Goal: Task Accomplishment & Management: Use online tool/utility

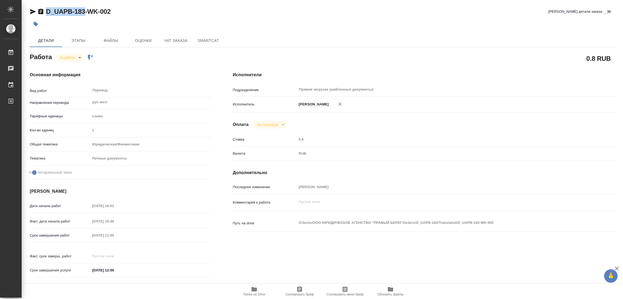
drag, startPoint x: 46, startPoint y: 4, endPoint x: 84, endPoint y: 12, distance: 38.8
click at [84, 12] on div "D_UAPB-183-WK-002 Кратко детали заказа Детали Этапы Файлы Оценки Чат заказа Sma…" at bounding box center [323, 227] width 593 height 454
copy link "D_UAPB-183"
click at [299, 294] on span "Скопировать бриф" at bounding box center [299, 295] width 28 height 4
copy link "D_UAPB-183"
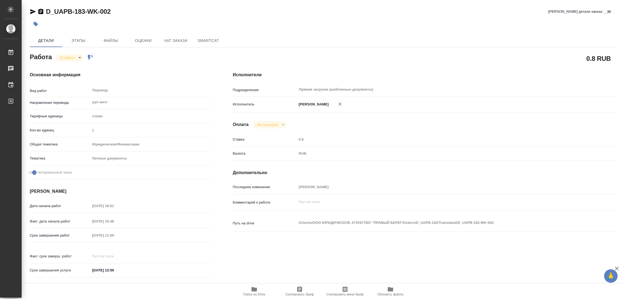
click at [77, 233] on div "Срок завершения работ 22.08.2025 11:00" at bounding box center [120, 235] width 181 height 9
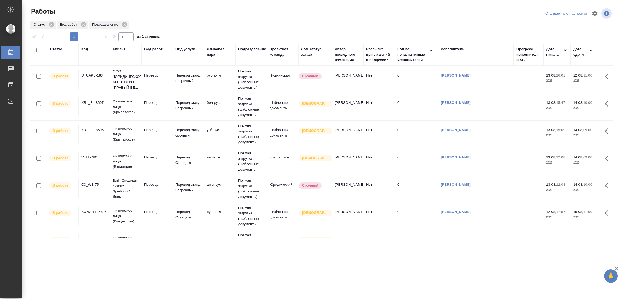
scroll to position [108, 0]
